Goal: Information Seeking & Learning: Learn about a topic

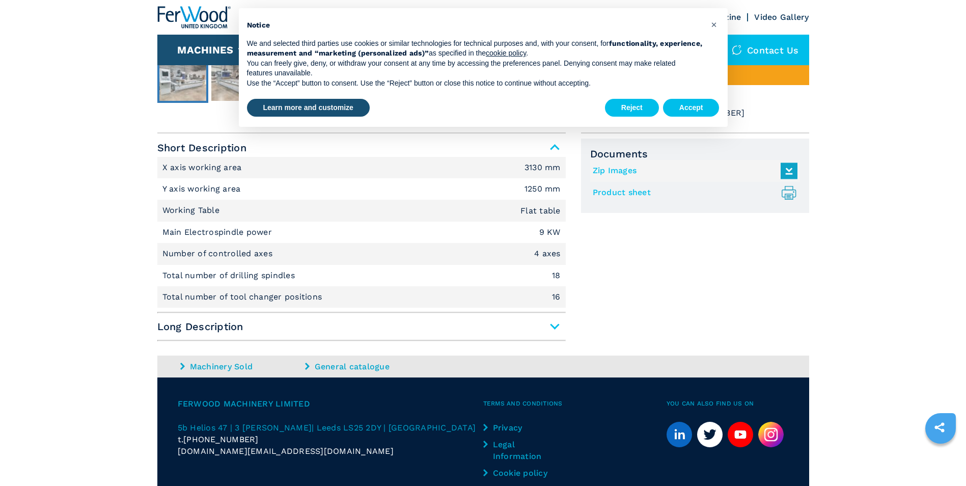
scroll to position [611, 0]
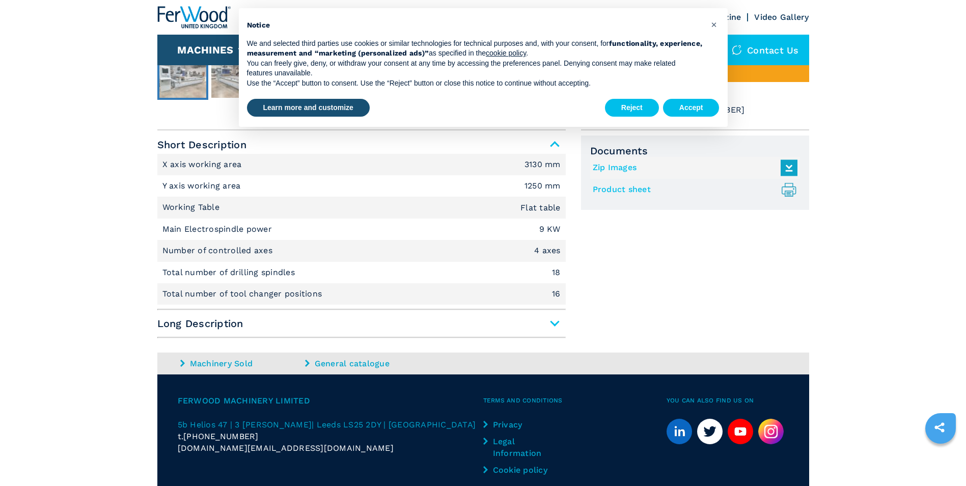
click at [556, 321] on span "Long Description" at bounding box center [361, 323] width 408 height 18
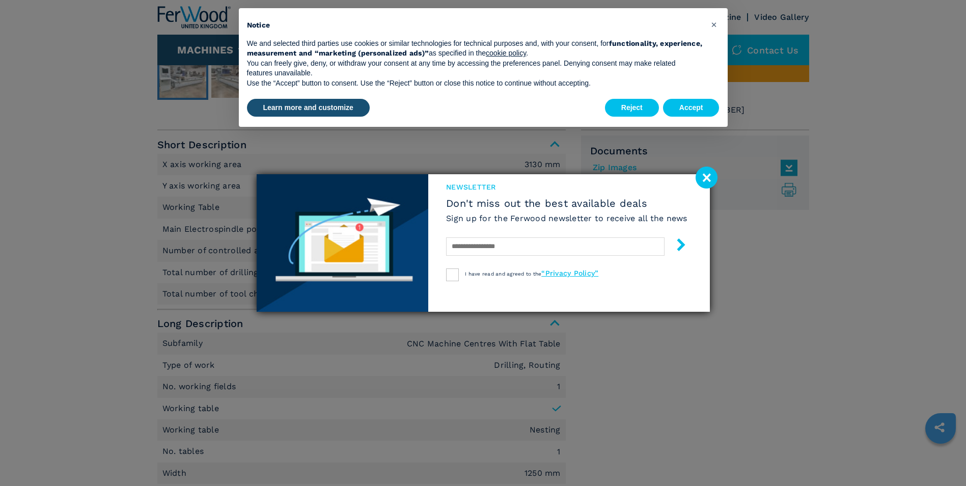
click at [705, 178] on image at bounding box center [707, 178] width 22 height 22
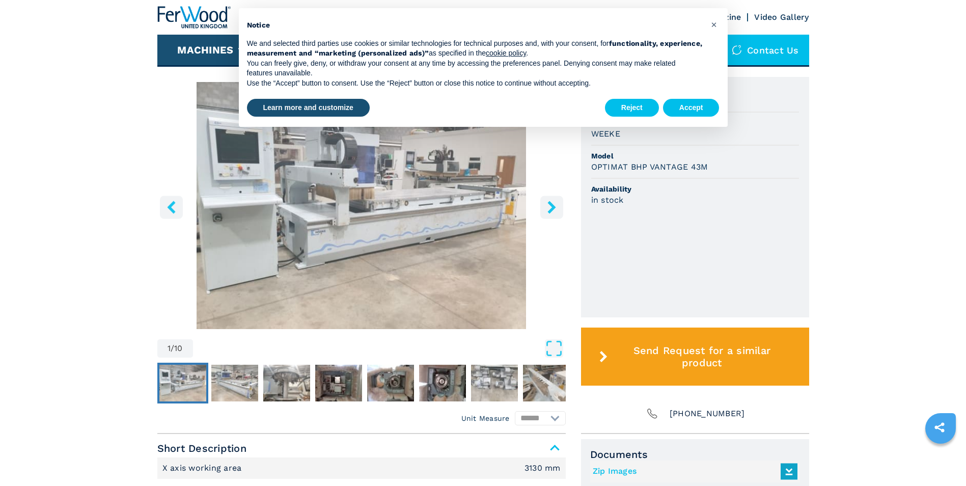
scroll to position [306, 0]
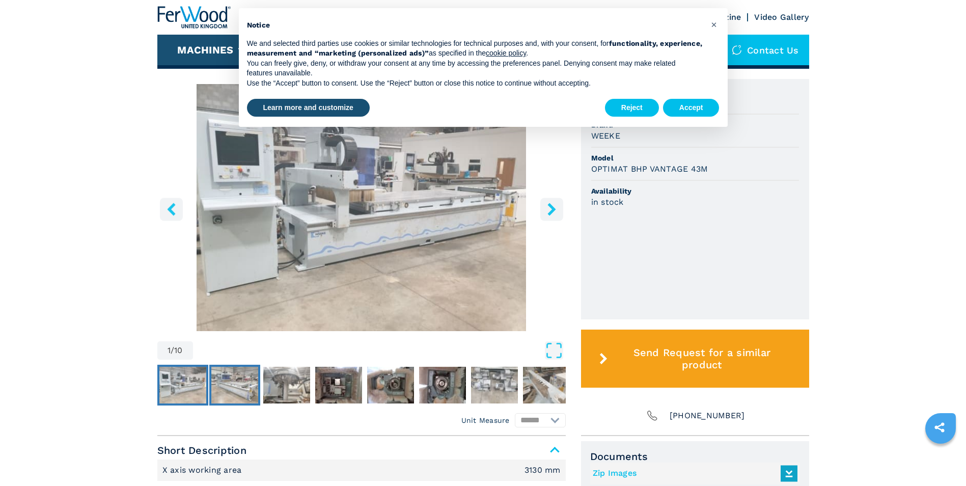
click at [225, 380] on img "Go to Slide 2" at bounding box center [234, 385] width 47 height 37
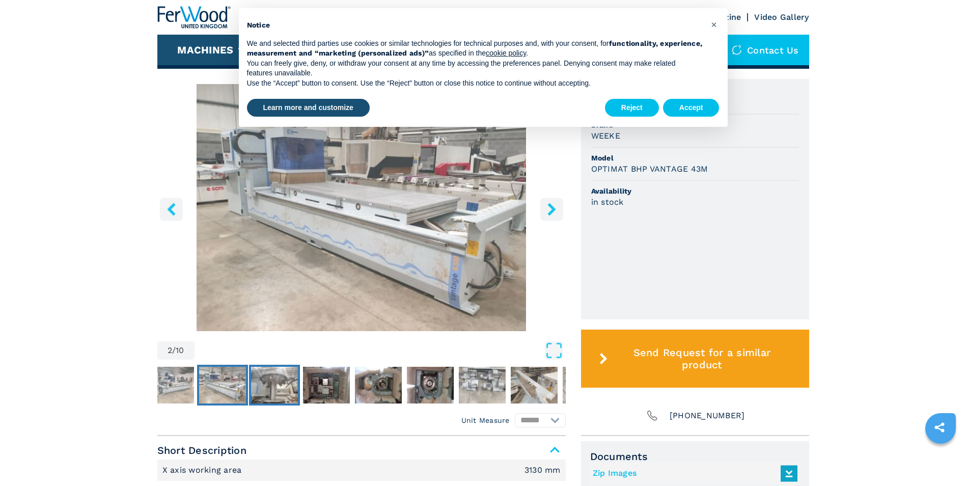
click at [270, 381] on img "Go to Slide 3" at bounding box center [274, 385] width 47 height 37
click at [282, 385] on img "Go to Slide 3" at bounding box center [274, 385] width 47 height 37
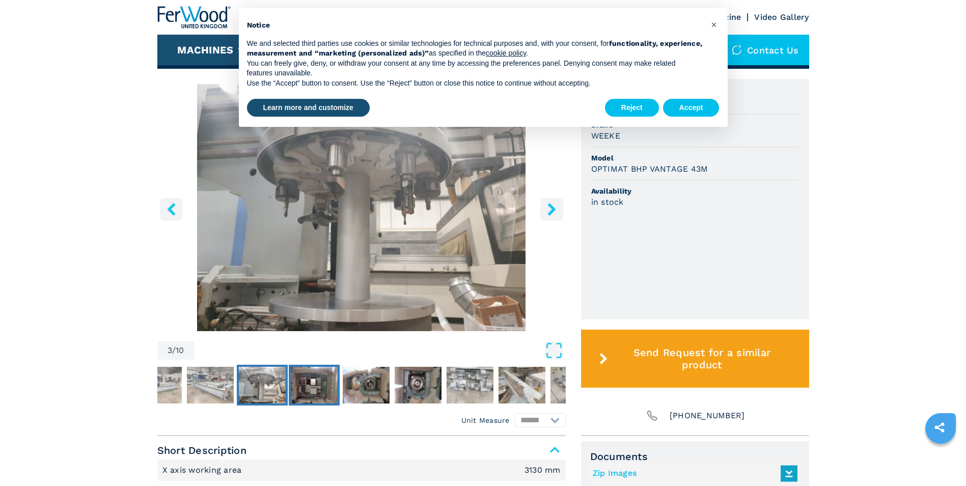
click at [300, 386] on img "Go to Slide 4" at bounding box center [314, 385] width 47 height 37
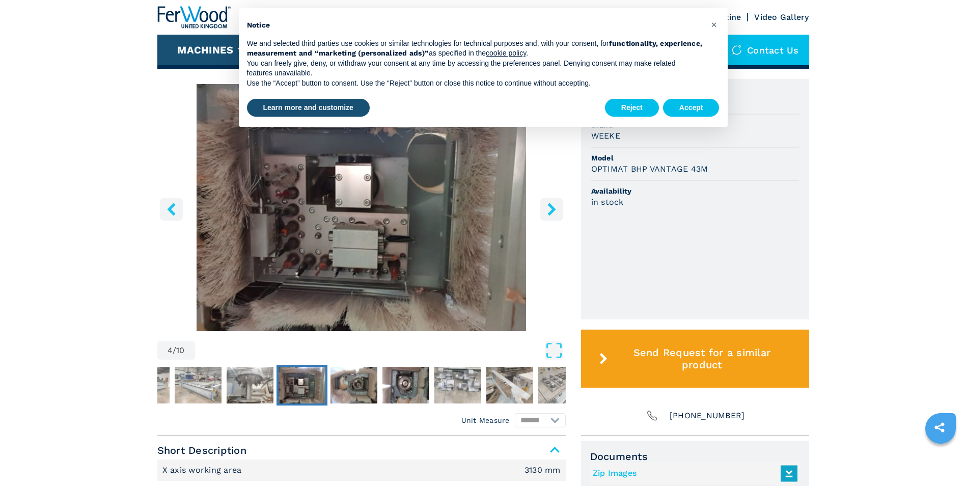
click at [324, 386] on img "Go to Slide 4" at bounding box center [302, 385] width 47 height 37
click at [353, 388] on img "Go to Slide 5" at bounding box center [354, 385] width 47 height 37
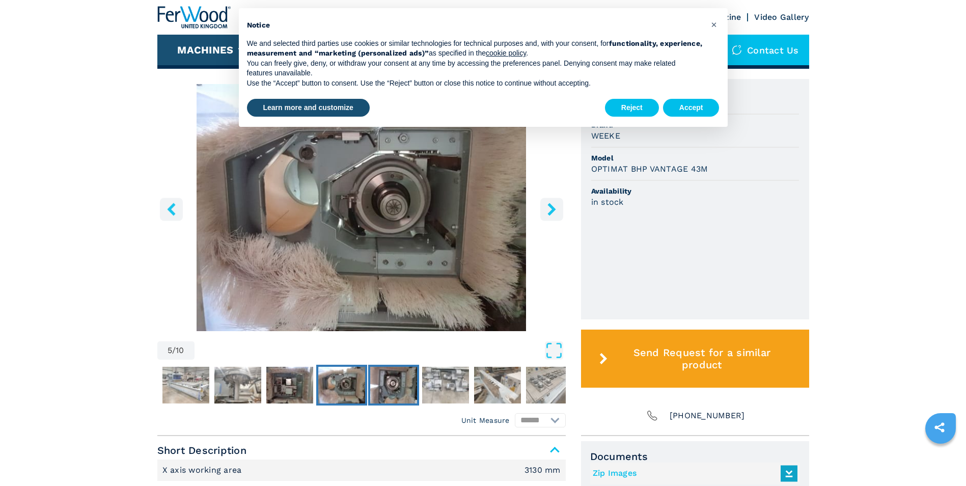
click at [389, 387] on img "Go to Slide 6" at bounding box center [393, 385] width 47 height 37
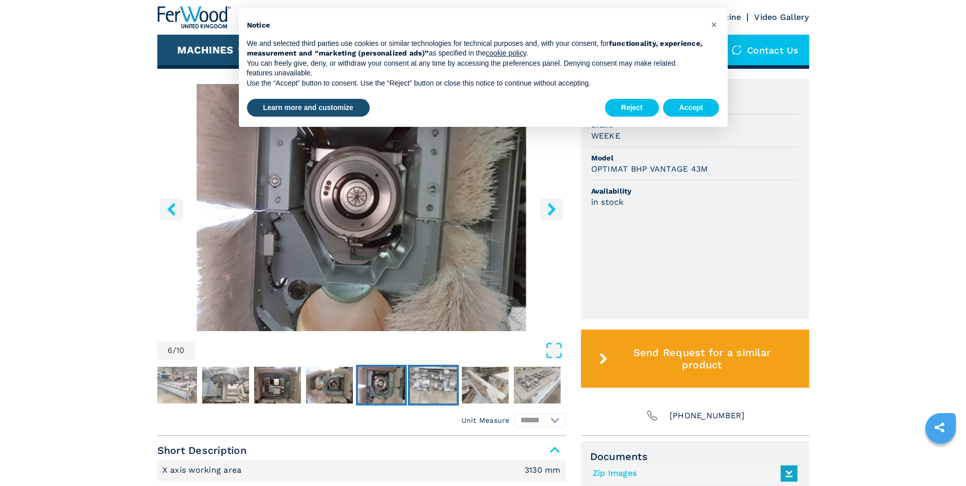
click at [429, 388] on img "Go to Slide 7" at bounding box center [433, 385] width 47 height 37
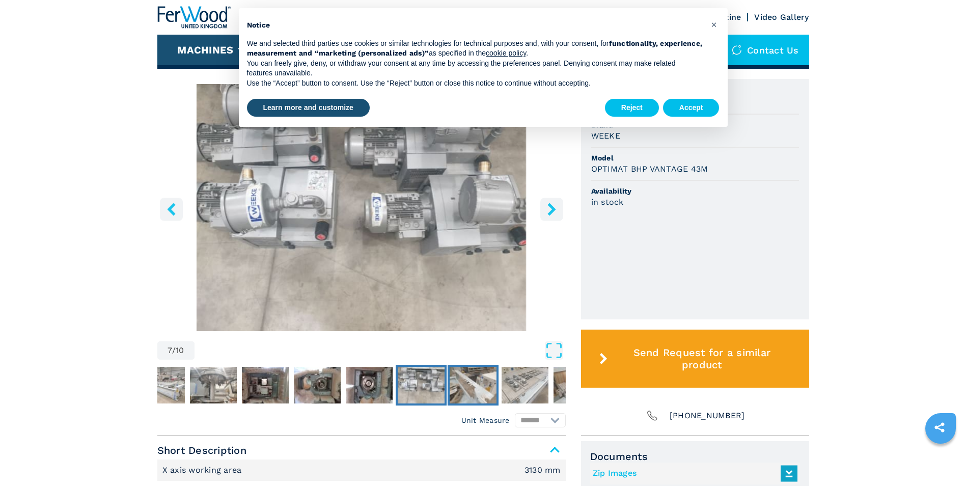
click at [483, 391] on img "Go to Slide 8" at bounding box center [473, 385] width 47 height 37
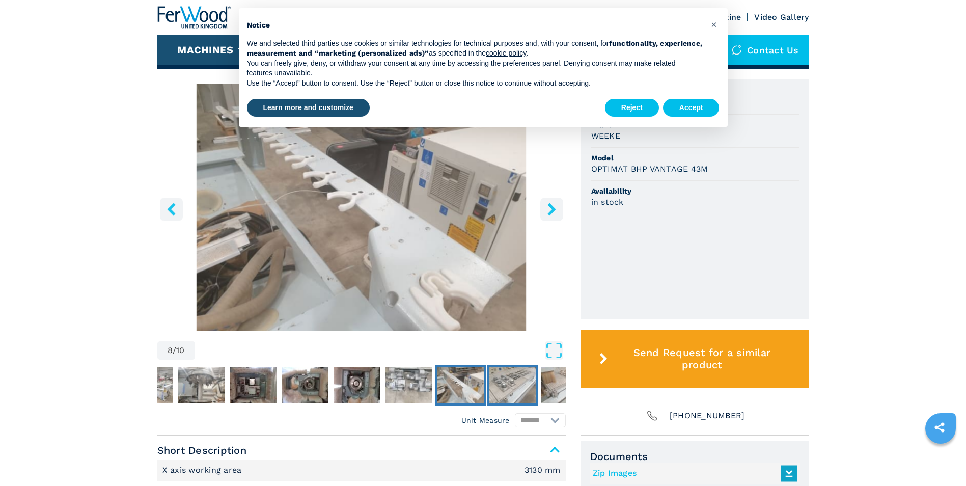
click at [527, 392] on img "Go to Slide 9" at bounding box center [512, 385] width 47 height 37
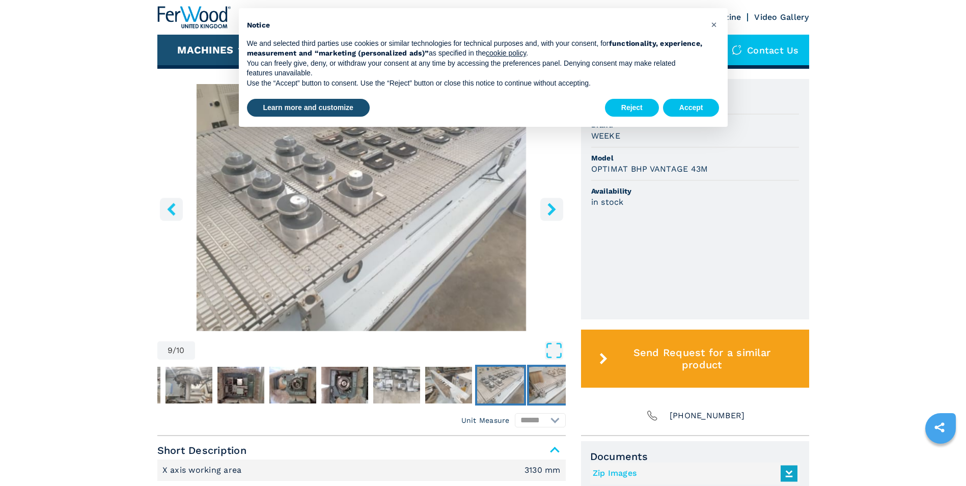
click at [544, 391] on img "Go to Slide 10" at bounding box center [552, 385] width 47 height 37
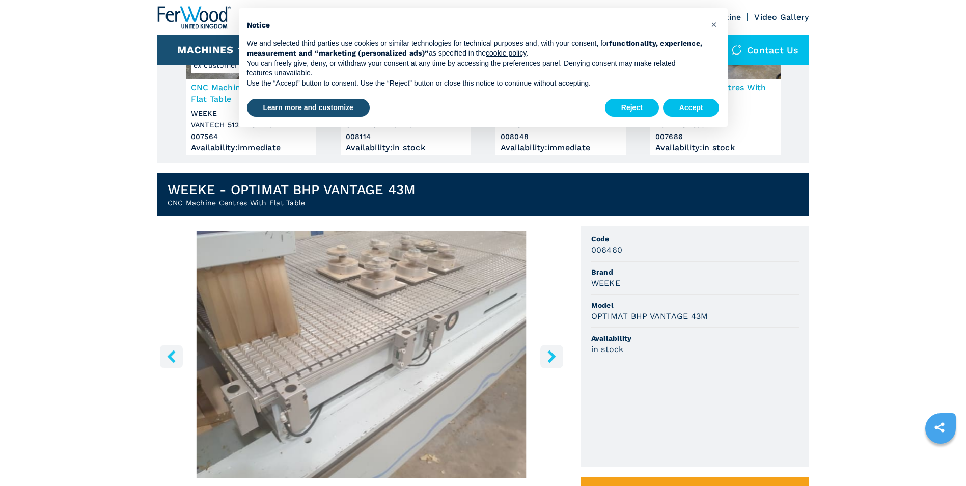
scroll to position [153, 0]
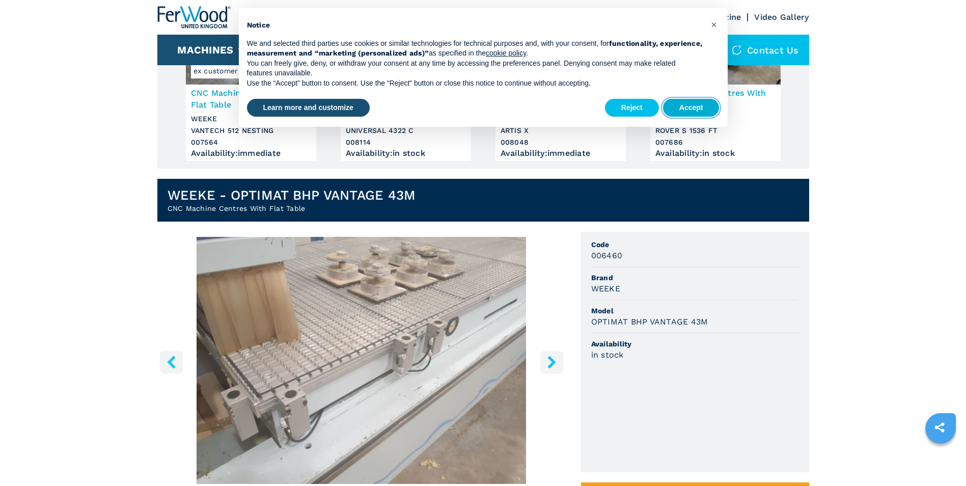
click at [692, 107] on button "Accept" at bounding box center [691, 108] width 57 height 18
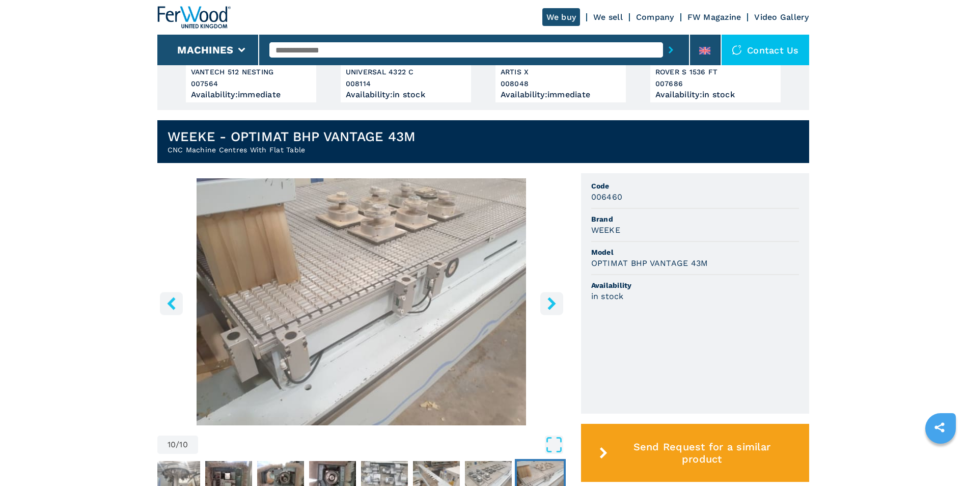
scroll to position [259, 0]
